Goal: Check status: Check status

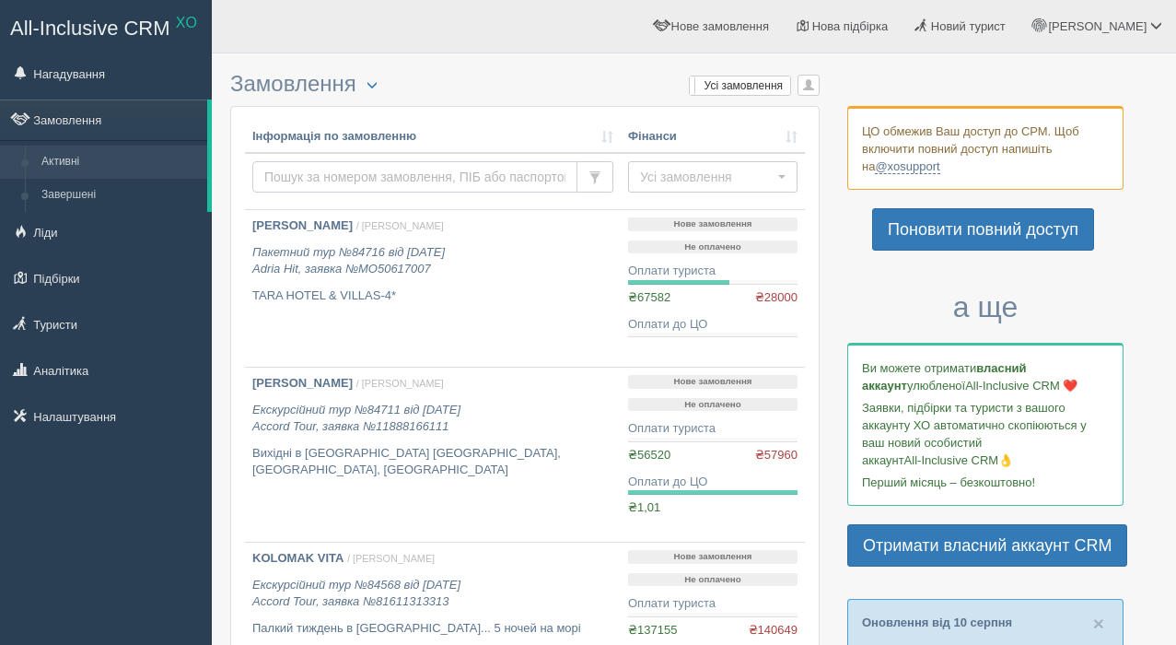
click at [307, 180] on input "text" at bounding box center [414, 176] width 325 height 31
type input "4"
type input "3448308"
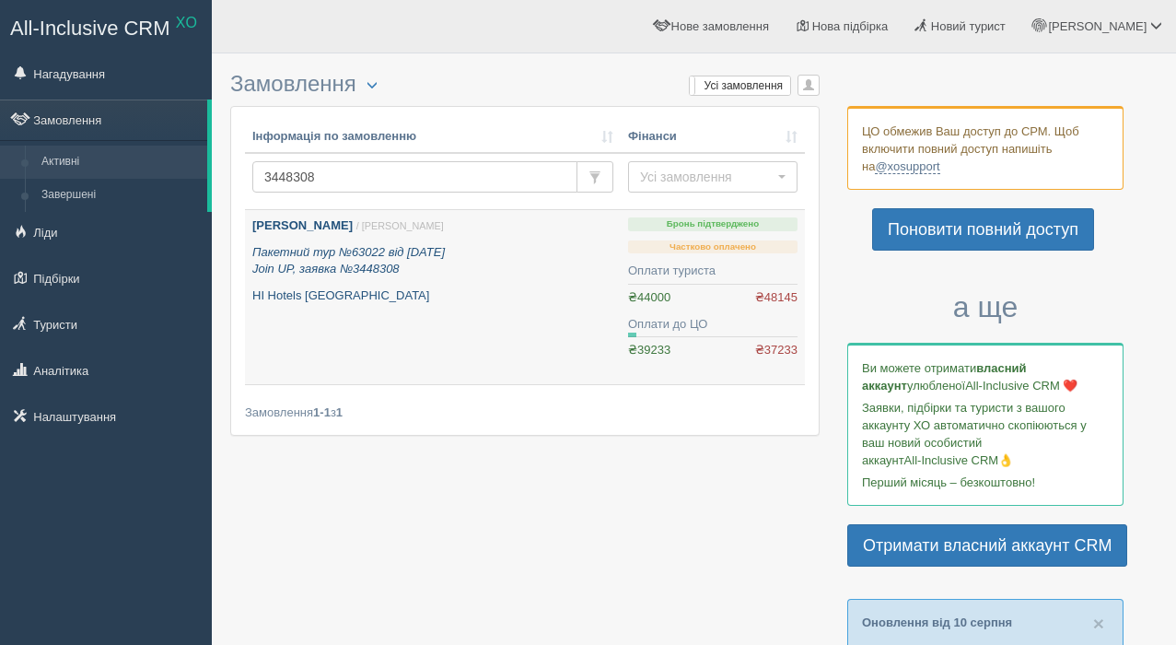
click at [318, 294] on p "HI Hotels [GEOGRAPHIC_DATA]" at bounding box center [432, 295] width 361 height 17
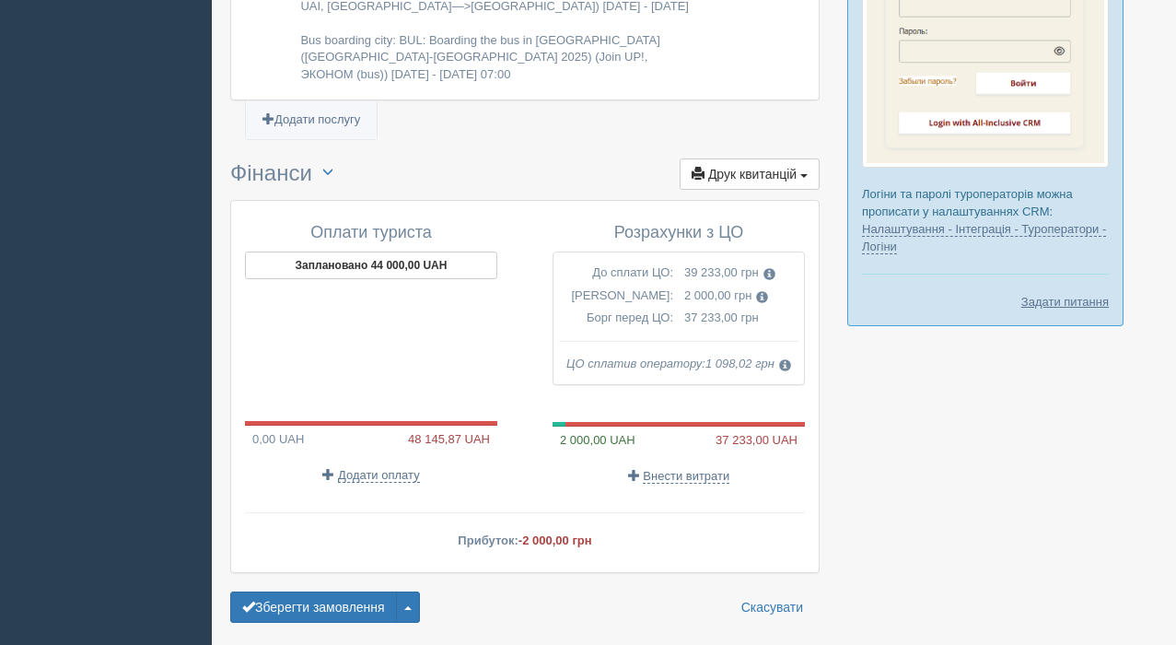
scroll to position [1896, 0]
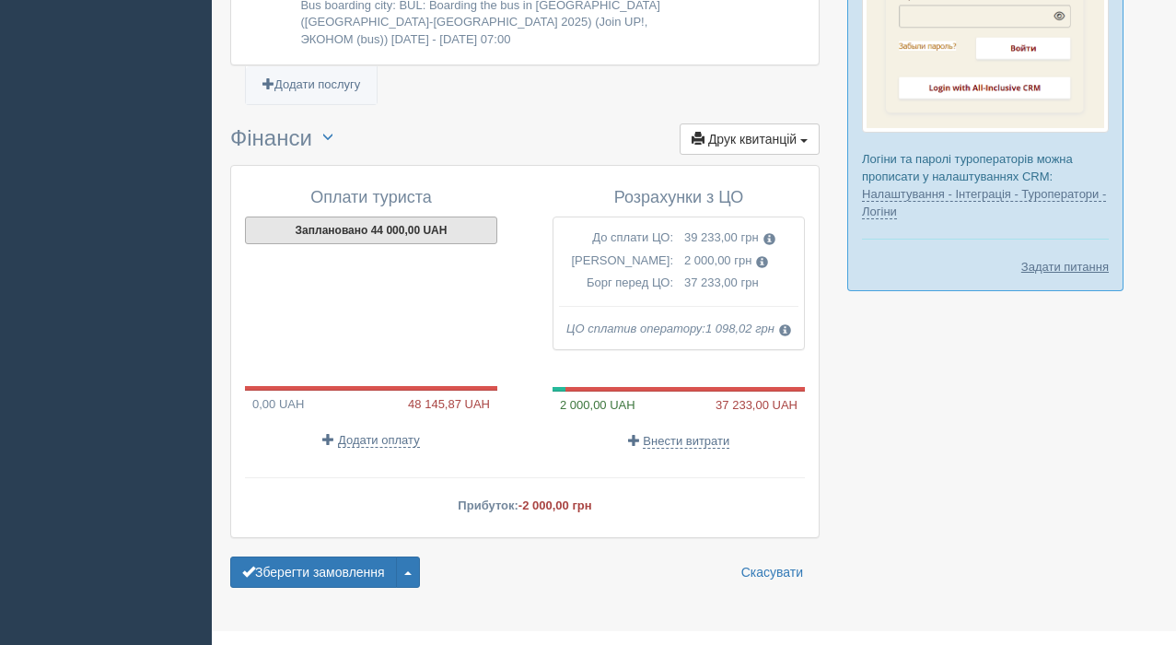
click at [387, 216] on button "Заплановано 44 000,00 UAH" at bounding box center [371, 230] width 252 height 28
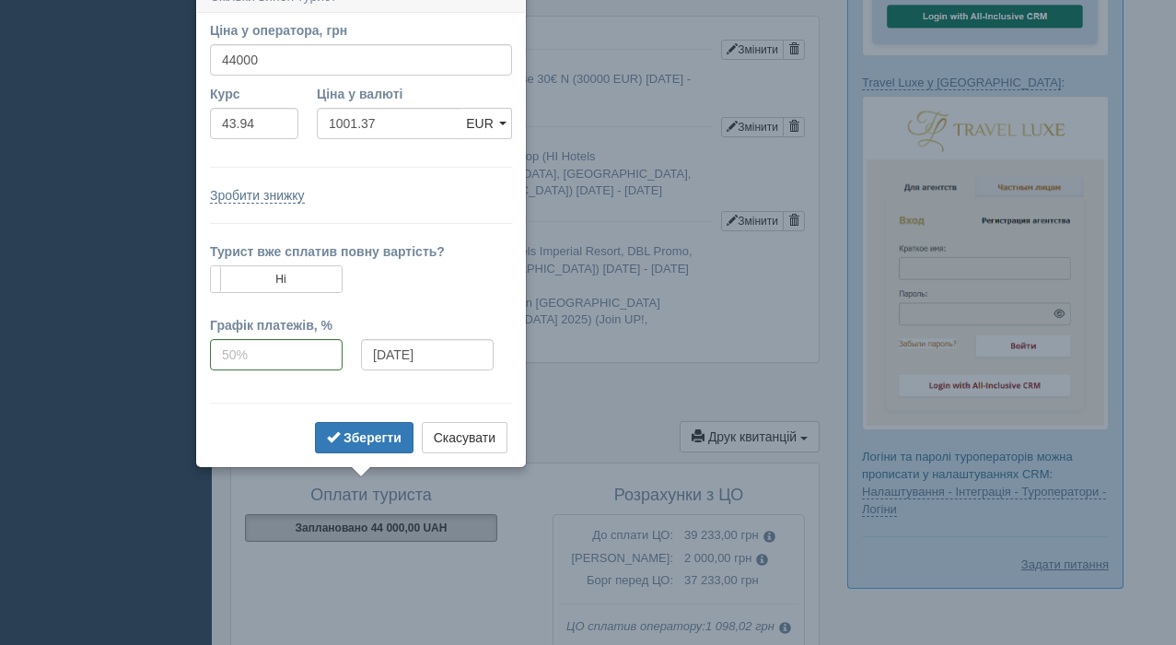
scroll to position [1579, 0]
